Goal: Task Accomplishment & Management: Complete application form

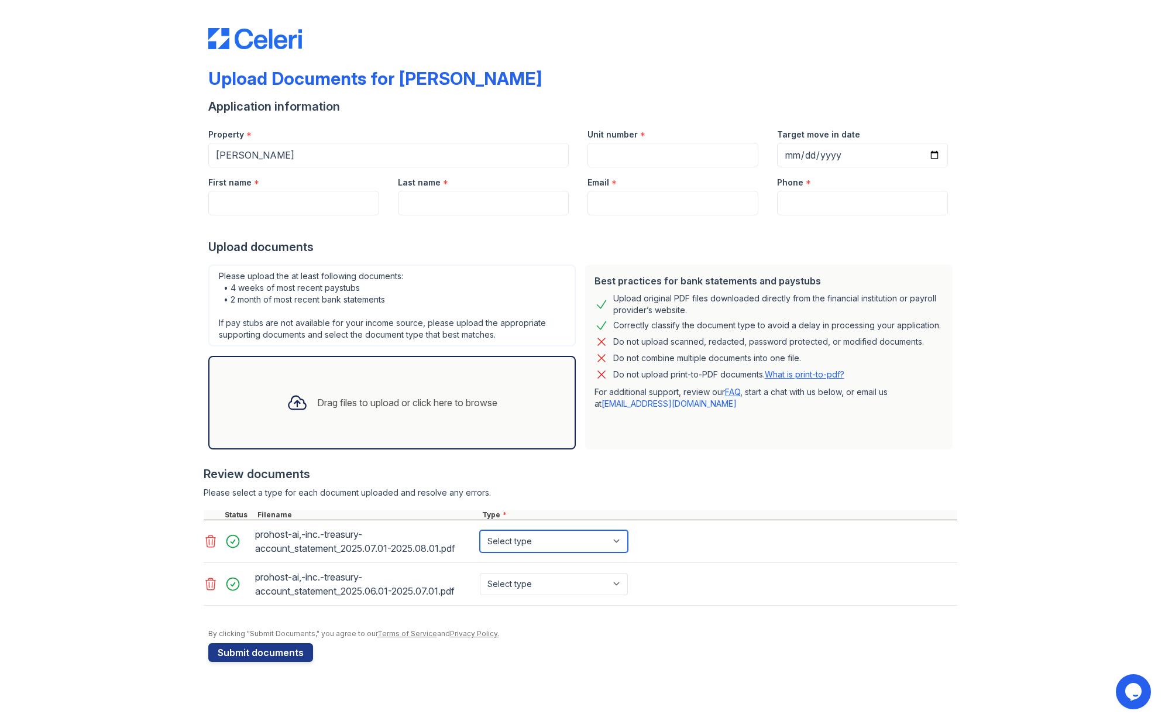
click at [524, 537] on select "Select type Paystub Bank Statement Offer Letter Tax Documents Benefit Award Let…" at bounding box center [554, 541] width 148 height 22
select select "bank_statement"
click at [480, 530] on select "Select type Paystub Bank Statement Offer Letter Tax Documents Benefit Award Let…" at bounding box center [554, 541] width 148 height 22
click at [527, 586] on select "Select type Paystub Bank Statement Offer Letter Tax Documents Benefit Award Let…" at bounding box center [554, 584] width 148 height 22
select select "bank_statement"
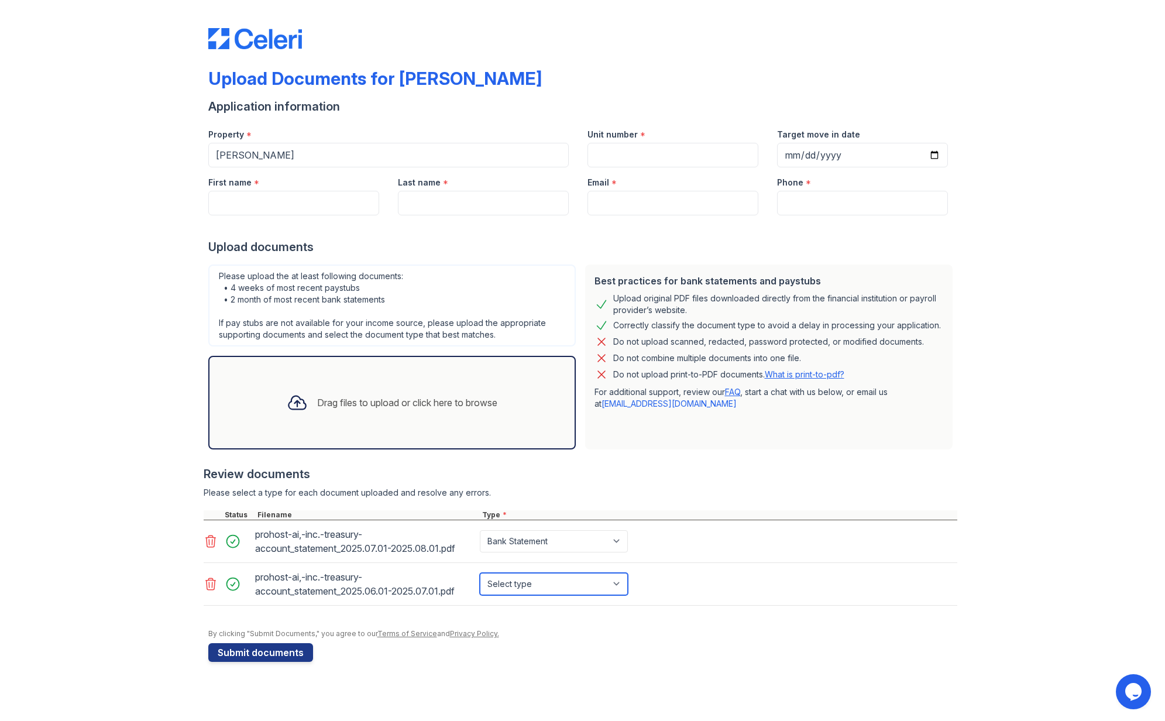
click at [480, 573] on select "Select type Paystub Bank Statement Offer Letter Tax Documents Benefit Award Let…" at bounding box center [554, 584] width 148 height 22
click at [640, 156] on input "Unit number" at bounding box center [672, 155] width 171 height 25
type input "24B"
click at [604, 198] on input "Email" at bounding box center [672, 203] width 171 height 25
type input "[EMAIL_ADDRESS][DOMAIN_NAME]"
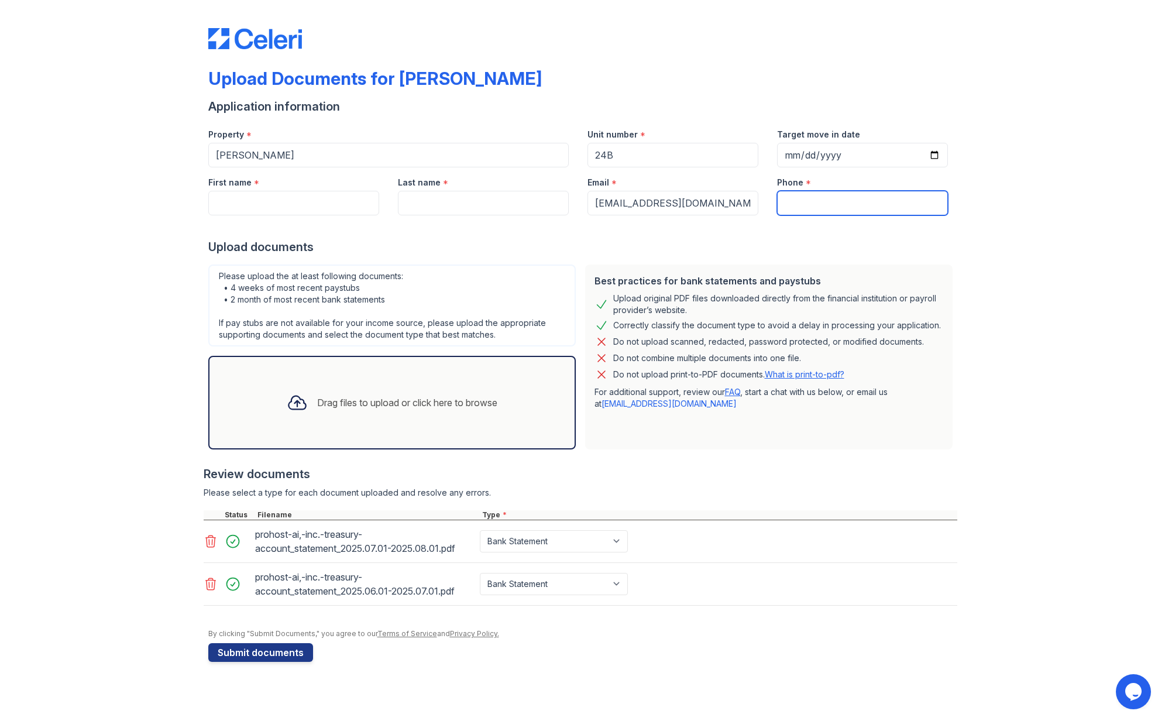
click at [805, 211] on input "Phone" at bounding box center [862, 203] width 171 height 25
type input "6174706758"
click at [932, 158] on input "Target move in date" at bounding box center [862, 155] width 171 height 25
type input "[DATE]"
click at [425, 196] on input "Last name" at bounding box center [483, 203] width 171 height 25
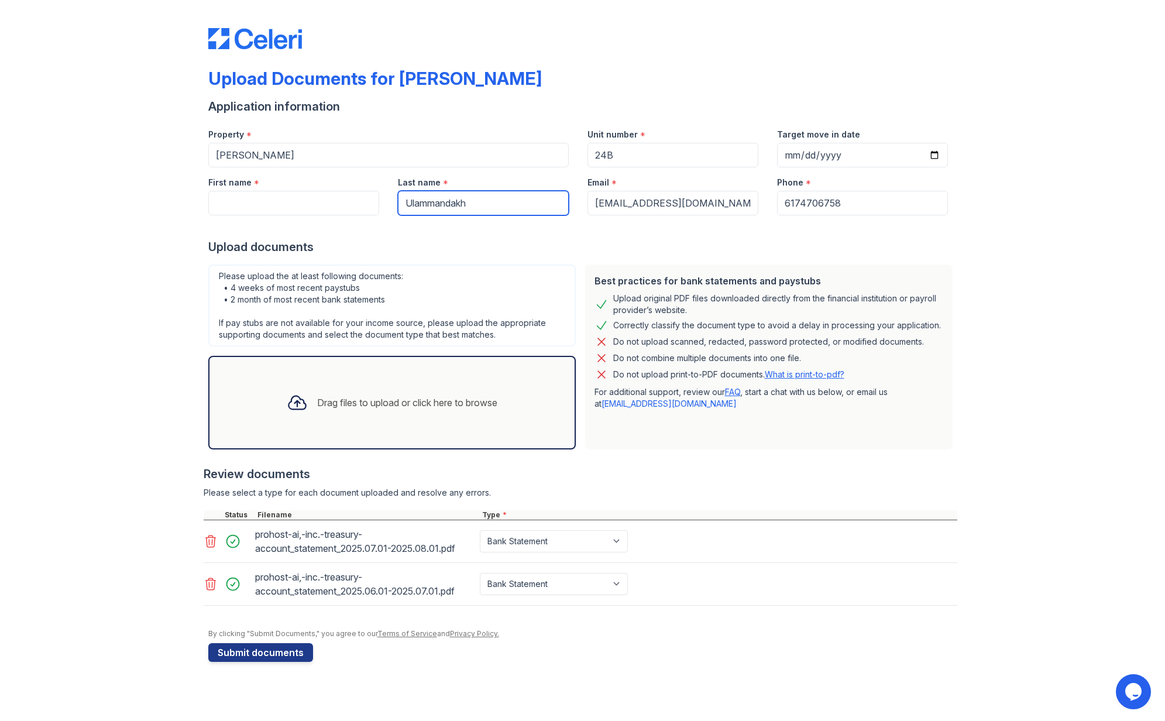
type input "Ulammandakh"
click at [321, 197] on input "First name" at bounding box center [293, 203] width 171 height 25
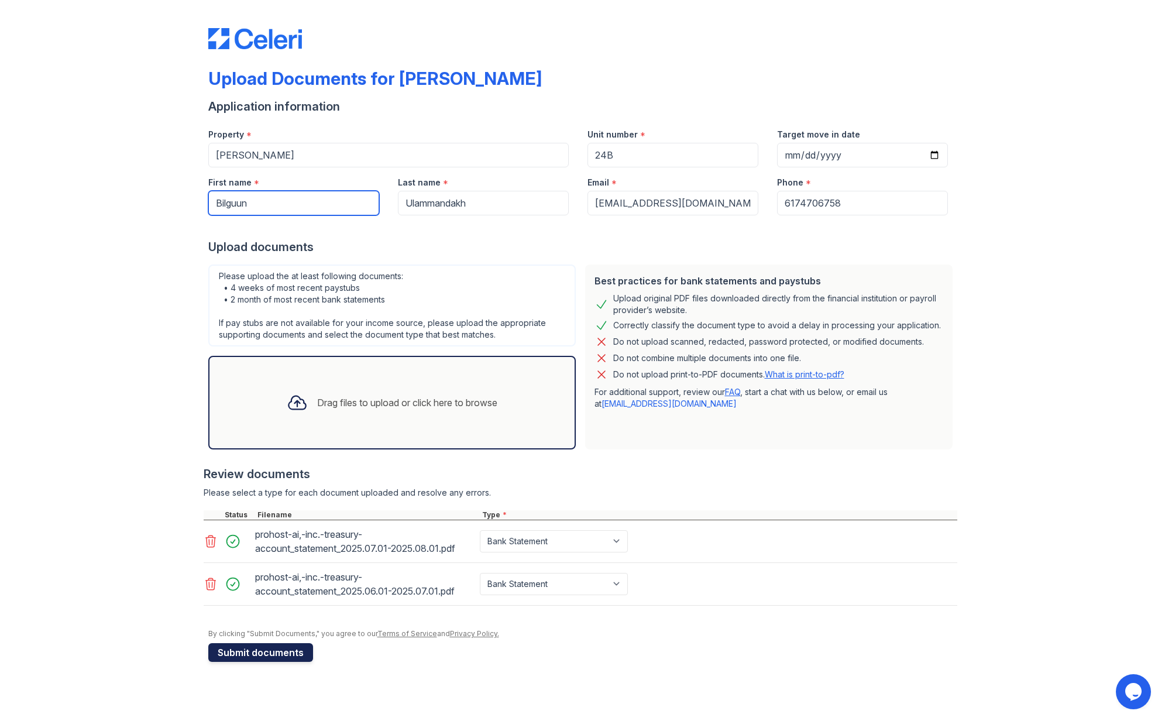
type input "Bilguun"
click at [277, 654] on button "Submit documents" at bounding box center [260, 652] width 105 height 19
